Goal: Use online tool/utility

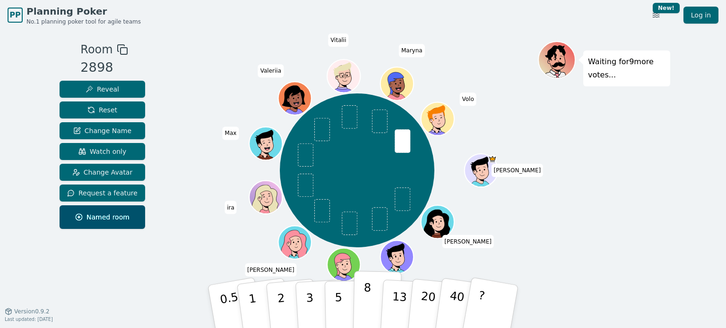
click at [368, 313] on p "8" at bounding box center [367, 306] width 8 height 51
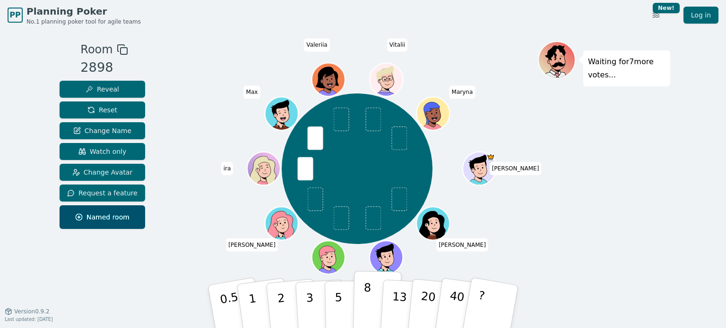
click at [361, 297] on button "8" at bounding box center [377, 307] width 49 height 72
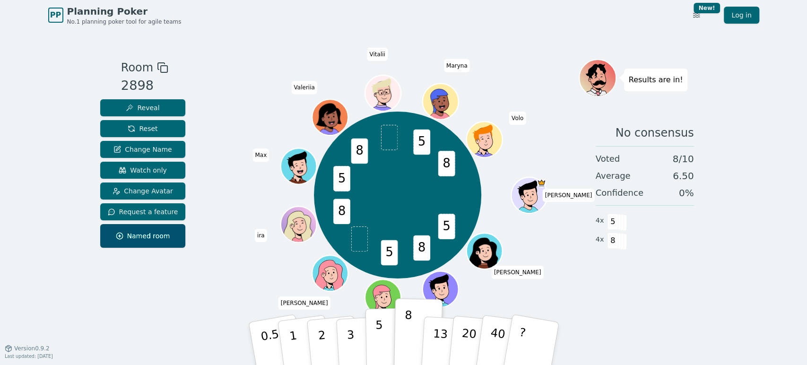
click at [386, 328] on button "5" at bounding box center [389, 344] width 49 height 72
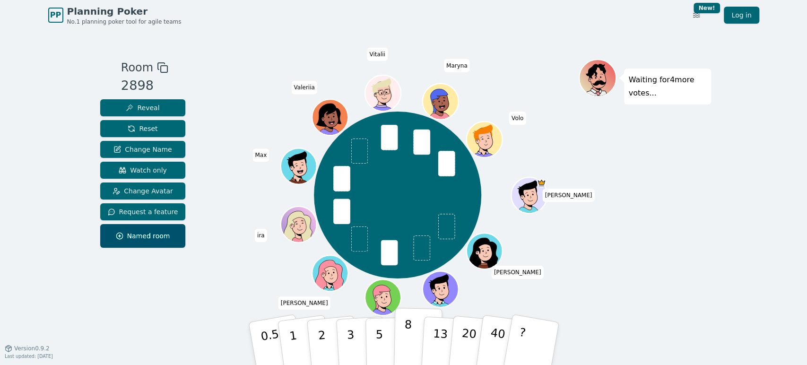
click at [419, 328] on button "8" at bounding box center [417, 344] width 49 height 72
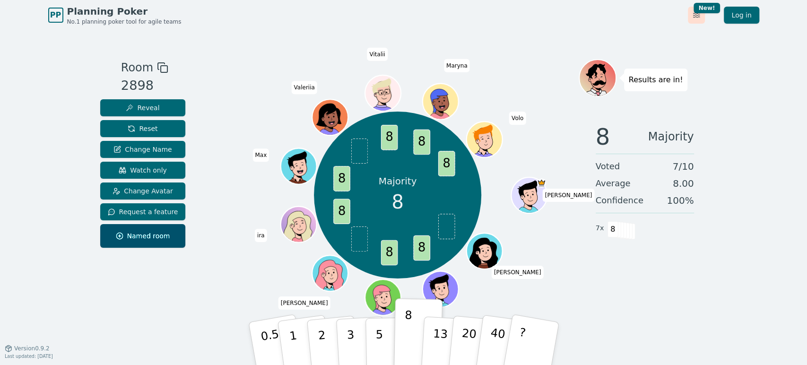
click at [696, 9] on html "PP Planning Poker No.1 planning poker tool for agile teams Toggle theme New! Lo…" at bounding box center [403, 182] width 807 height 365
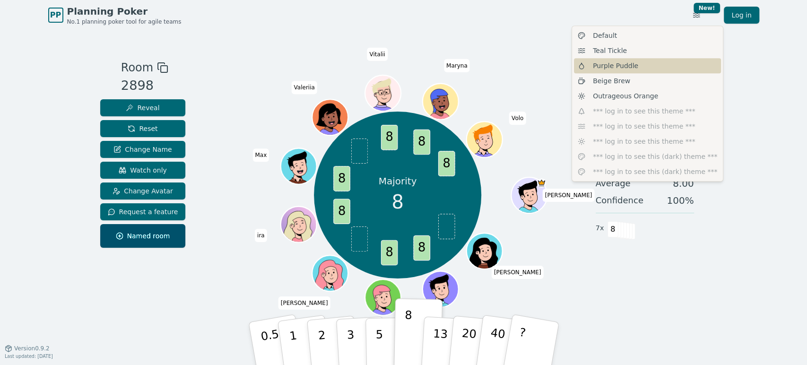
click at [647, 65] on div "Purple Puddle" at bounding box center [647, 65] width 147 height 15
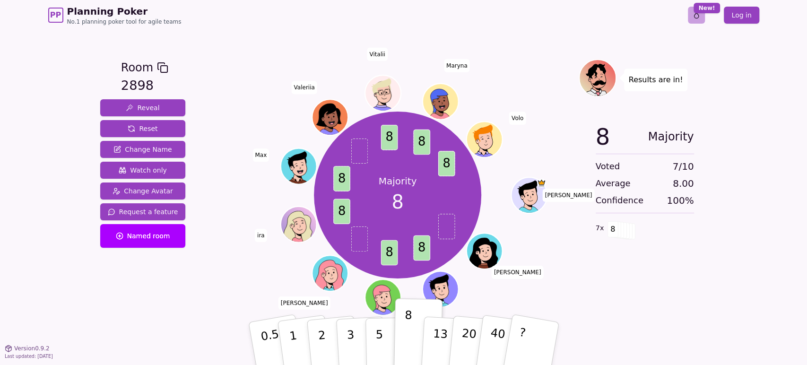
click at [698, 13] on html "PP Planning Poker No.1 planning poker tool for agile teams Toggle theme New! Lo…" at bounding box center [403, 182] width 807 height 365
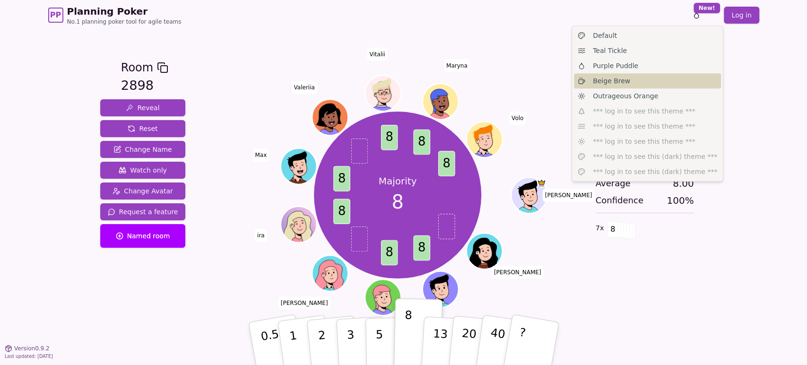
click at [631, 77] on div "Beige Brew" at bounding box center [647, 80] width 147 height 15
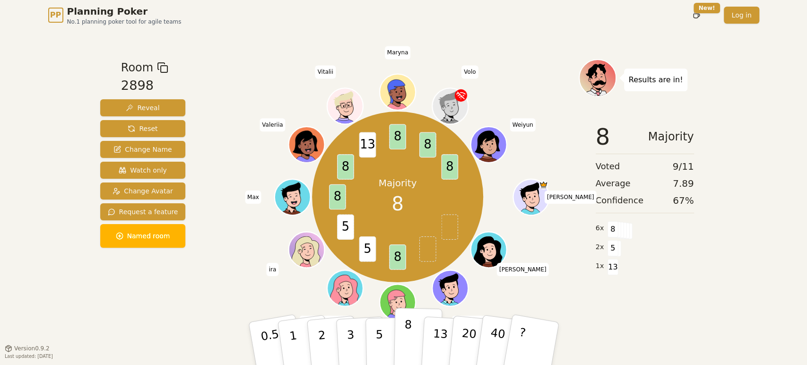
click at [410, 328] on button "8" at bounding box center [417, 344] width 49 height 72
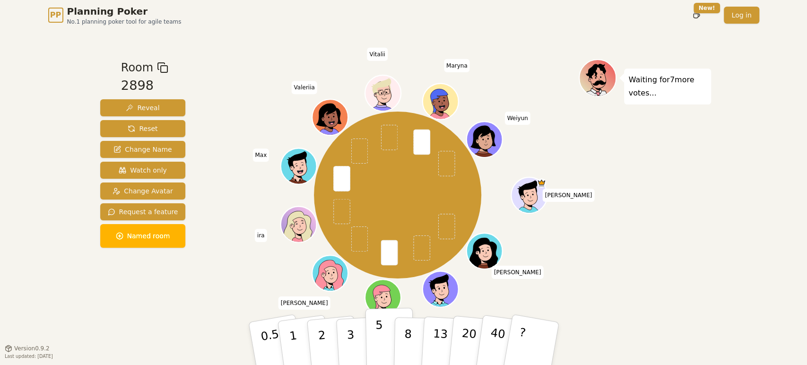
click at [382, 324] on button "5" at bounding box center [389, 344] width 49 height 72
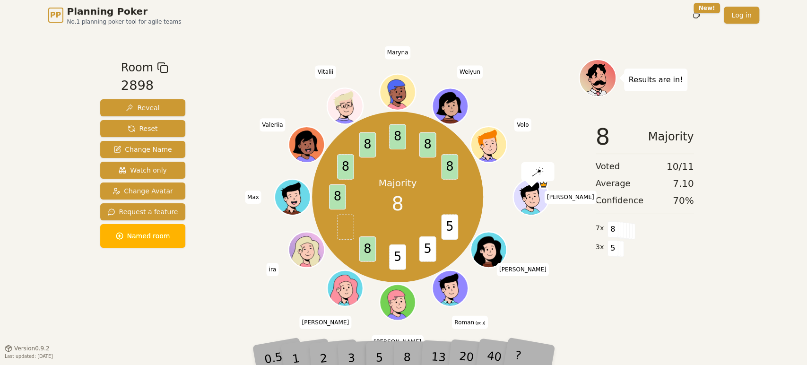
click at [405, 328] on div "8" at bounding box center [417, 344] width 29 height 34
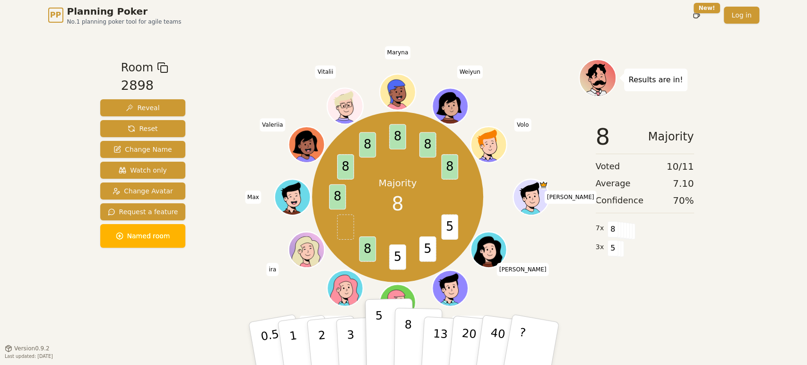
click at [411, 328] on button "8" at bounding box center [417, 344] width 49 height 72
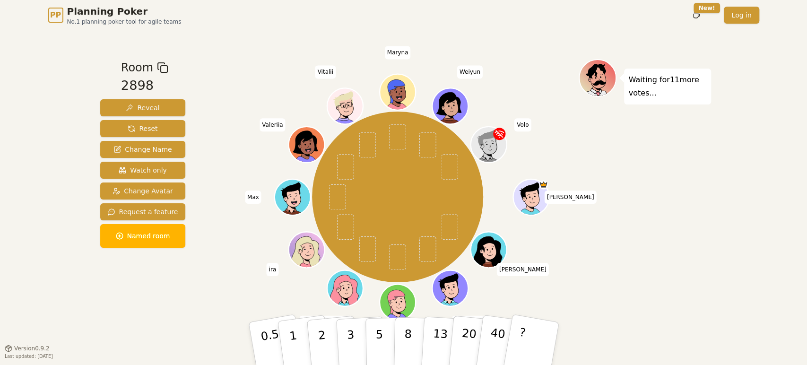
click at [664, 172] on div "Waiting for 11 more votes..." at bounding box center [644, 189] width 132 height 260
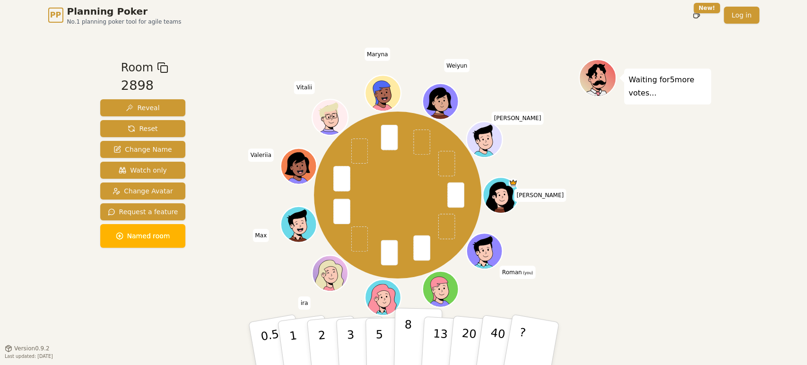
click at [407, 328] on p "8" at bounding box center [407, 343] width 8 height 51
click at [379, 328] on p "5" at bounding box center [379, 343] width 8 height 51
